Goal: Task Accomplishment & Management: Use online tool/utility

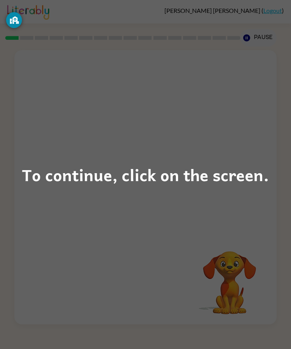
click at [181, 144] on div "To continue, click on the screen." at bounding box center [145, 174] width 291 height 349
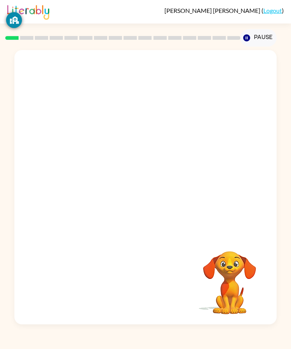
scroll to position [24, 0]
click at [148, 187] on icon "button" at bounding box center [145, 191] width 9 height 9
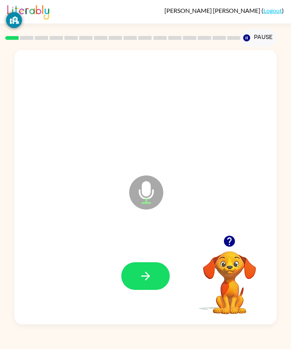
click at [152, 270] on button "button" at bounding box center [145, 276] width 48 height 28
click at [154, 265] on button "button" at bounding box center [145, 276] width 48 height 28
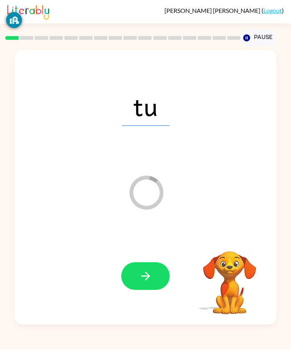
click at [150, 276] on icon "button" at bounding box center [145, 275] width 13 height 13
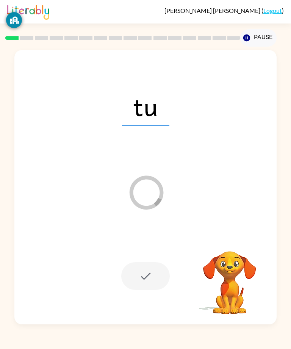
click at [247, 34] on icon "button" at bounding box center [246, 37] width 7 height 7
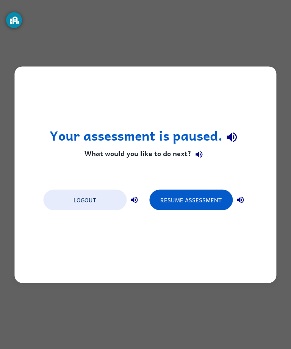
scroll to position [0, 0]
click at [186, 203] on button "Resume Assessment" at bounding box center [190, 199] width 83 height 20
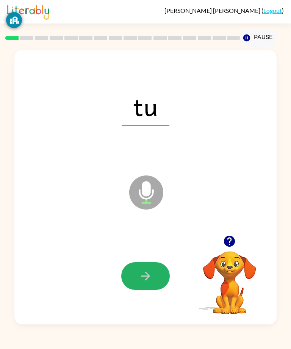
click at [152, 283] on icon "button" at bounding box center [145, 275] width 13 height 13
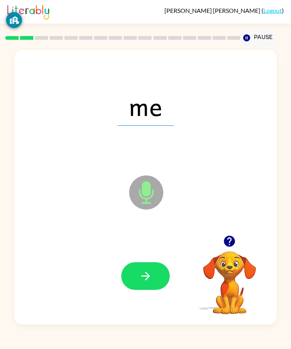
click at [151, 283] on icon "button" at bounding box center [145, 275] width 13 height 13
click at [151, 286] on button "button" at bounding box center [145, 276] width 48 height 28
click at [153, 288] on button "button" at bounding box center [145, 276] width 48 height 28
click at [161, 290] on button "button" at bounding box center [145, 276] width 48 height 28
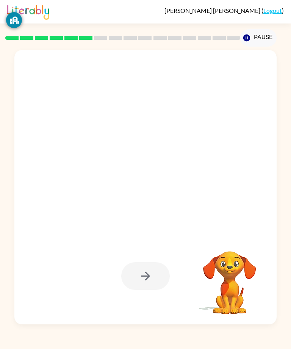
click at [217, 238] on div at bounding box center [145, 187] width 262 height 274
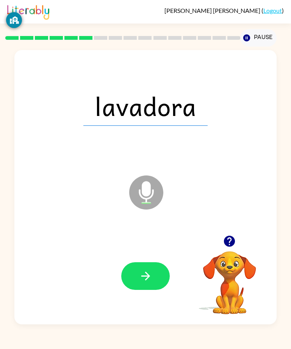
click at [154, 290] on button "button" at bounding box center [145, 276] width 48 height 28
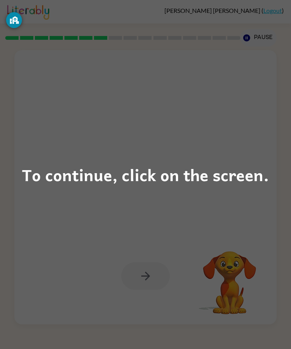
click at [131, 148] on div "To continue, click on the screen." at bounding box center [145, 174] width 291 height 349
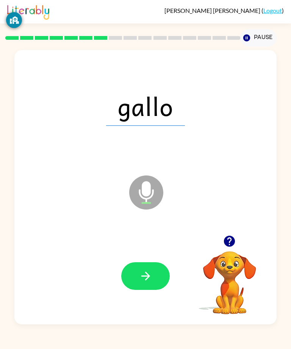
click at [146, 283] on icon "button" at bounding box center [145, 275] width 13 height 13
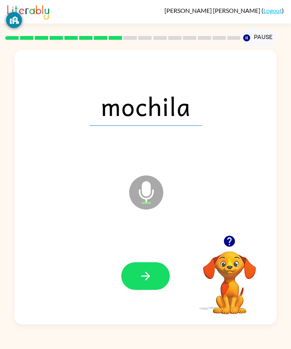
click at [151, 290] on button "button" at bounding box center [145, 276] width 48 height 28
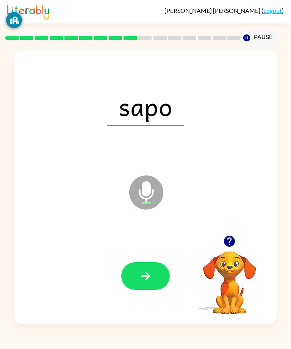
click at [147, 283] on icon "button" at bounding box center [145, 275] width 13 height 13
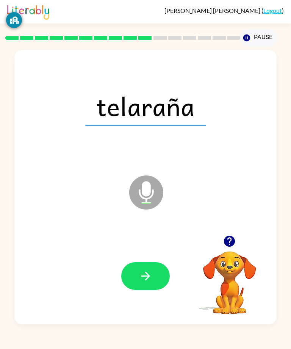
click at [147, 283] on icon "button" at bounding box center [145, 275] width 13 height 13
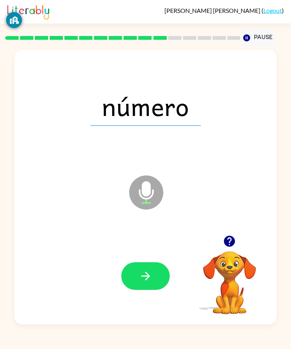
click at [148, 280] on icon "button" at bounding box center [145, 276] width 9 height 9
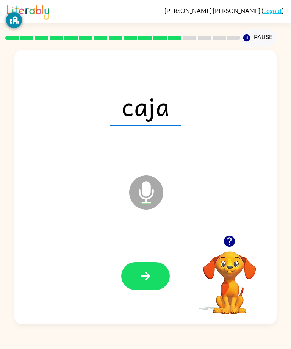
click at [278, 283] on div "caja Microphone The Microphone is here when it is your turn to talk Your browse…" at bounding box center [145, 186] width 291 height 278
click at [158, 287] on button "button" at bounding box center [145, 276] width 48 height 28
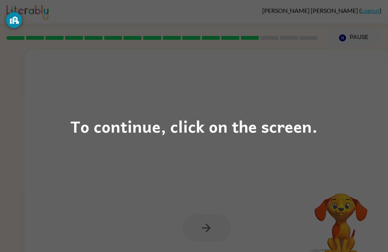
click at [173, 163] on div "To continue, click on the screen." at bounding box center [194, 126] width 388 height 252
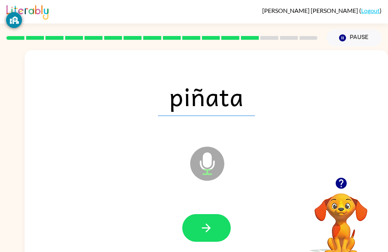
click at [209, 232] on icon "button" at bounding box center [206, 227] width 13 height 13
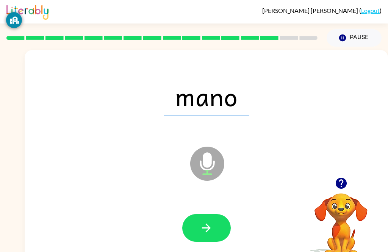
click at [216, 231] on button "button" at bounding box center [206, 228] width 48 height 28
click at [203, 235] on button "button" at bounding box center [206, 228] width 48 height 28
